Goal: Find contact information: Find contact information

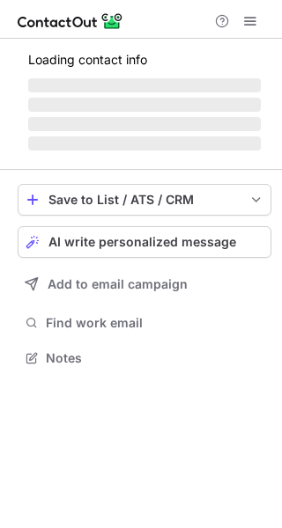
scroll to position [369, 282]
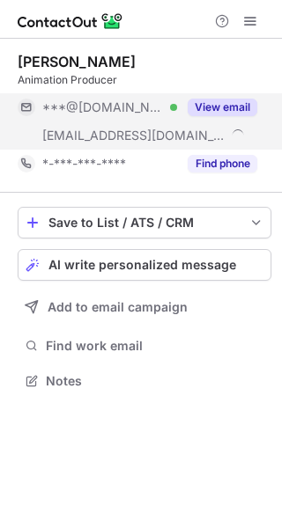
click at [212, 104] on button "View email" at bounding box center [223, 108] width 70 height 18
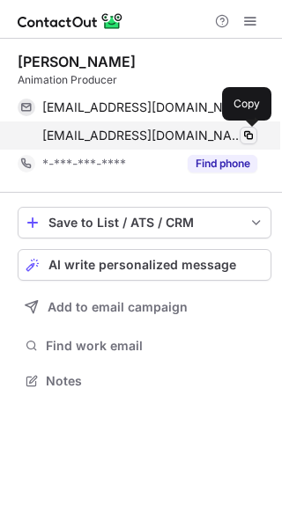
click at [250, 136] on span at bounding box center [248, 136] width 14 height 14
click at [250, 135] on span at bounding box center [248, 136] width 14 height 14
